Goal: Task Accomplishment & Management: Manage account settings

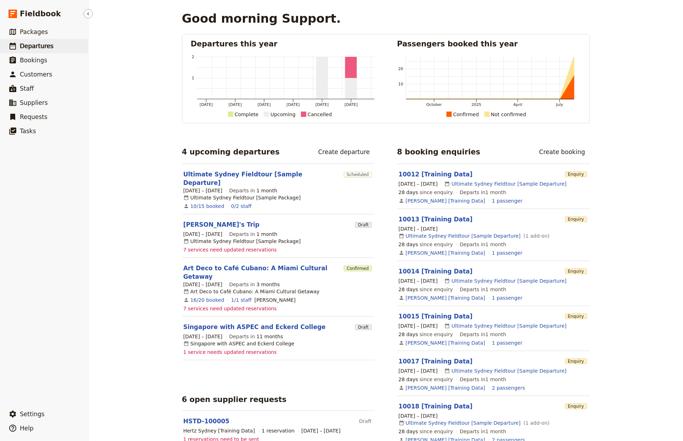
click at [34, 51] on link "​ Departures" at bounding box center [44, 46] width 88 height 14
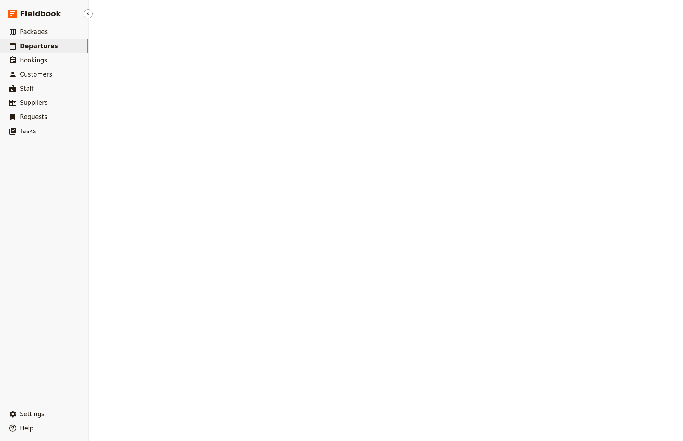
select select "CREATED_AT"
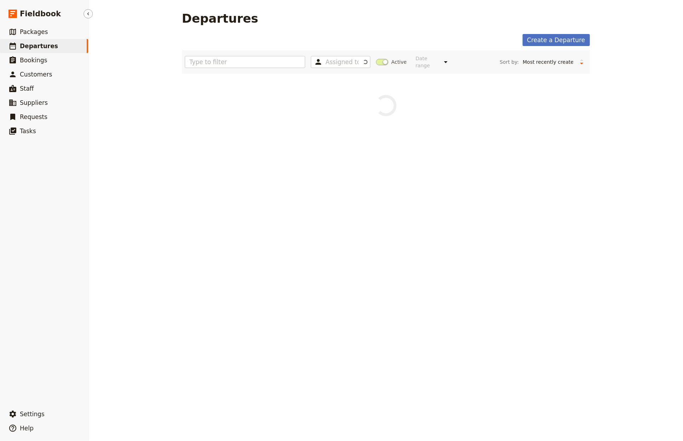
click at [35, 46] on span "Departures" at bounding box center [39, 45] width 38 height 7
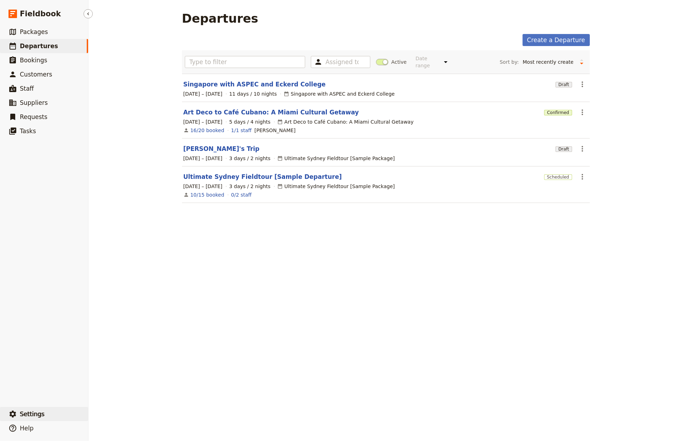
click at [42, 411] on button "​ Settings" at bounding box center [44, 414] width 88 height 14
click at [117, 417] on span "Sign out" at bounding box center [124, 414] width 57 height 7
